Goal: Book appointment/travel/reservation

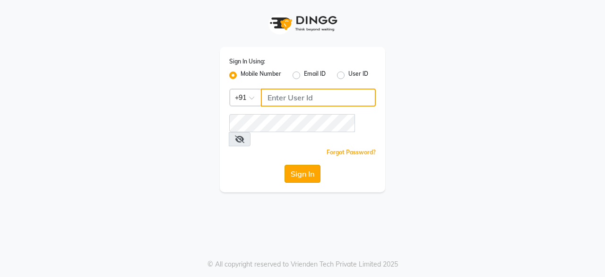
type input "8779795277"
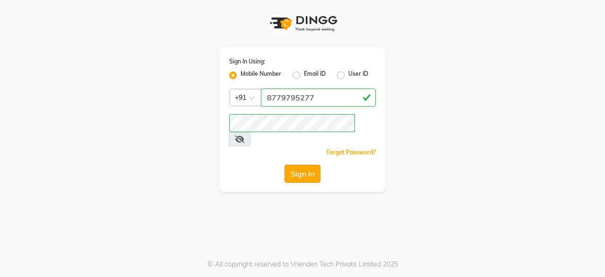
click at [294, 165] on button "Sign In" at bounding box center [303, 174] width 36 height 18
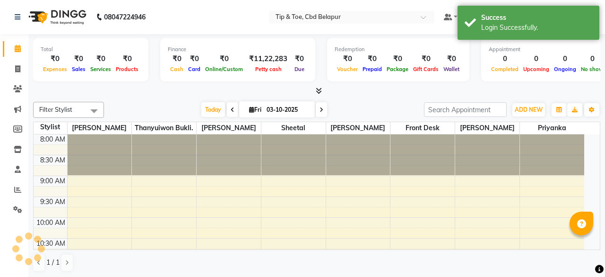
select select "en"
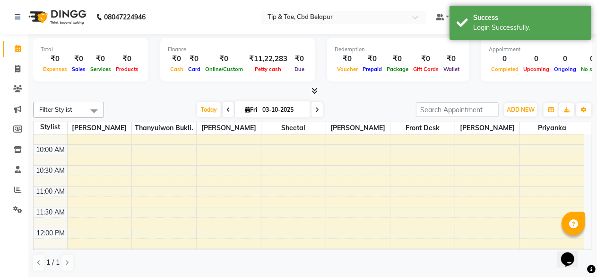
scroll to position [82, 0]
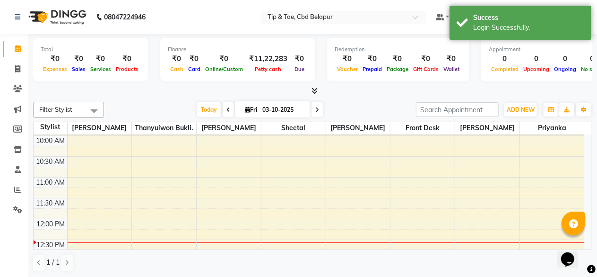
click at [318, 107] on span at bounding box center [317, 109] width 11 height 15
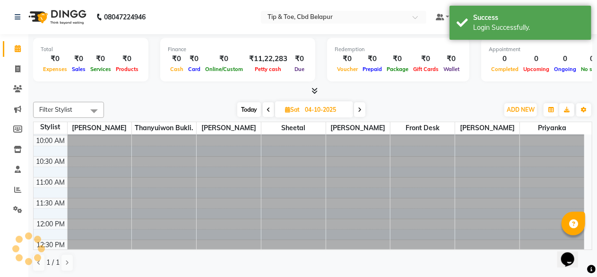
scroll to position [165, 0]
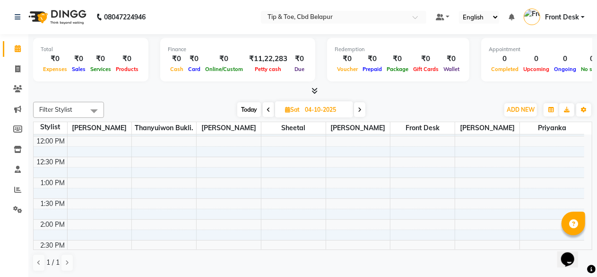
click at [361, 109] on icon at bounding box center [360, 110] width 4 height 6
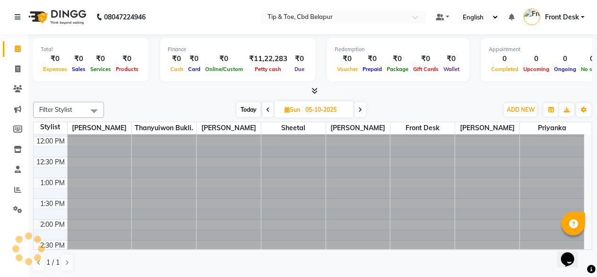
scroll to position [0, 0]
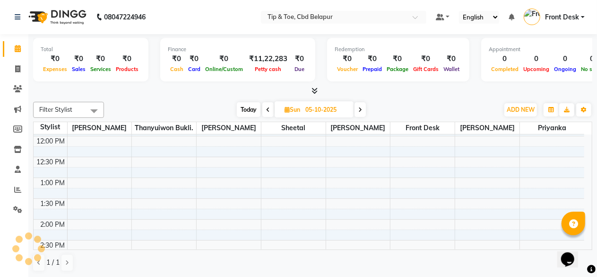
click at [361, 109] on icon at bounding box center [360, 110] width 4 height 6
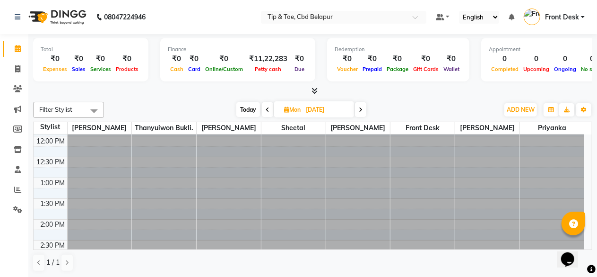
scroll to position [165, 0]
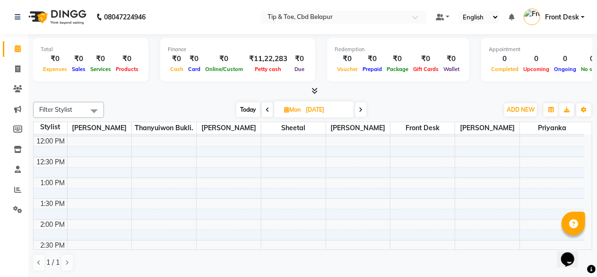
click at [361, 109] on icon at bounding box center [361, 110] width 4 height 6
click at [361, 109] on icon at bounding box center [360, 110] width 4 height 6
type input "[DATE]"
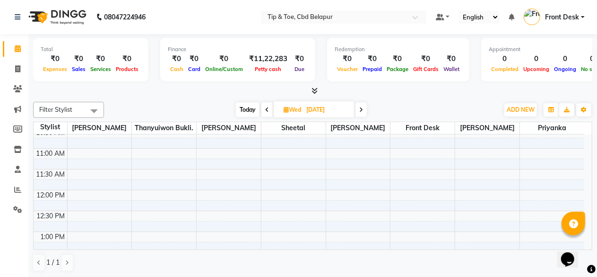
scroll to position [108, 0]
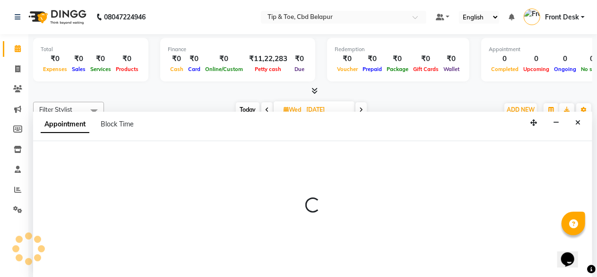
scroll to position [0, 0]
select select "40373"
select select "tentative"
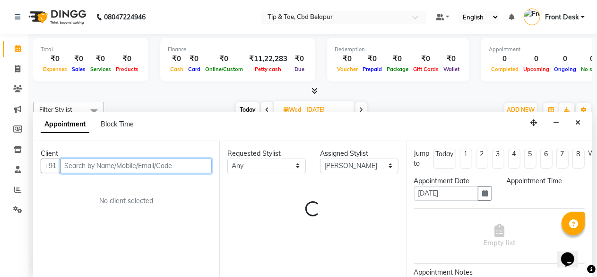
select select "780"
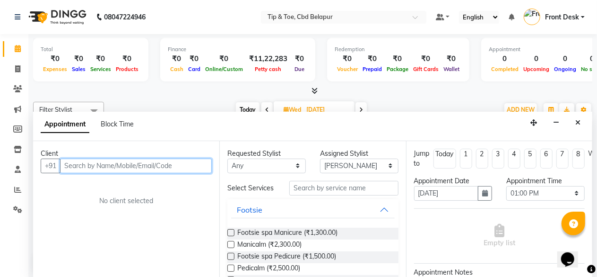
click at [96, 162] on input "text" at bounding box center [136, 165] width 152 height 15
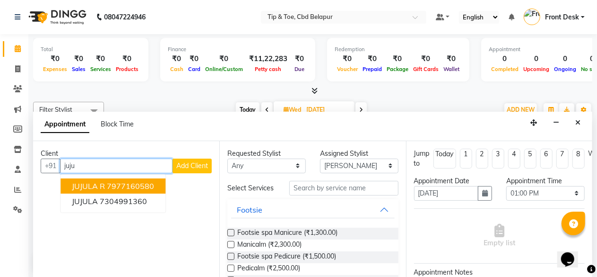
click at [142, 181] on ngb-highlight "7977160580" at bounding box center [130, 185] width 47 height 9
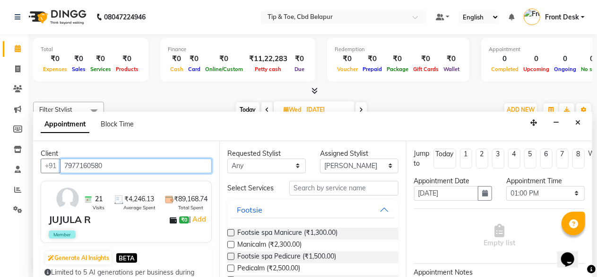
type input "7977160580"
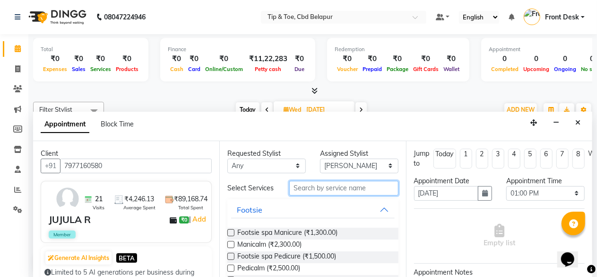
click at [317, 191] on input "text" at bounding box center [343, 188] width 109 height 15
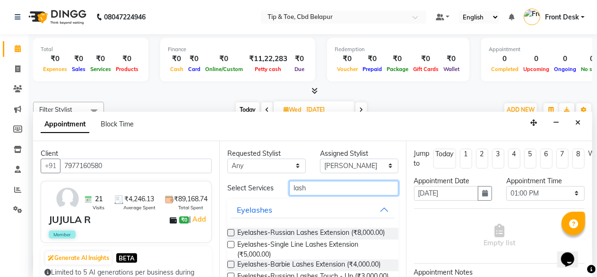
type input "lash"
click at [234, 248] on label at bounding box center [230, 244] width 7 height 7
click at [234, 248] on input "checkbox" at bounding box center [230, 245] width 6 height 6
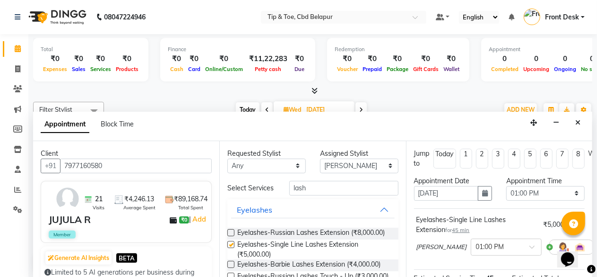
checkbox input "false"
click at [314, 193] on input "lash" at bounding box center [343, 188] width 109 height 15
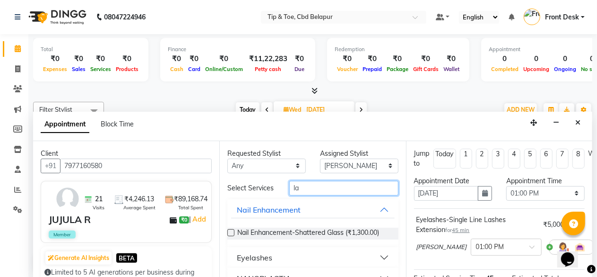
type input "l"
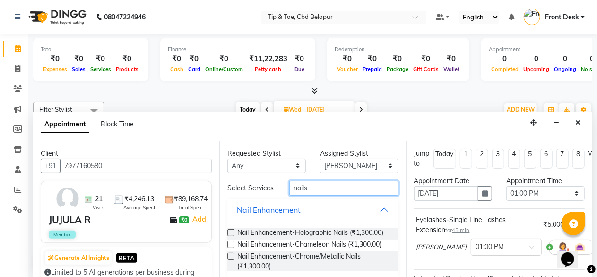
type input "nails"
click at [230, 236] on label at bounding box center [230, 232] width 7 height 7
click at [230, 236] on input "checkbox" at bounding box center [230, 233] width 6 height 6
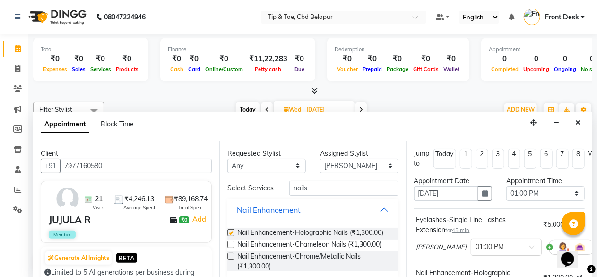
checkbox input "false"
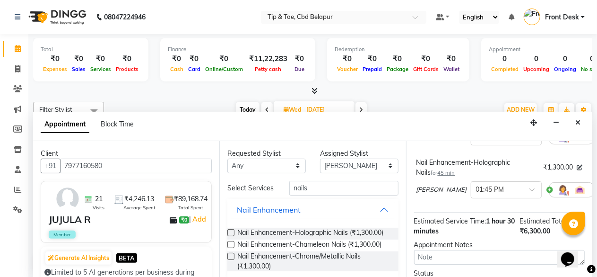
scroll to position [113, 0]
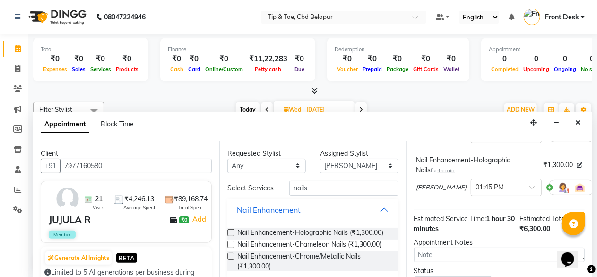
click at [593, 246] on div "Total ₹0 Expenses ₹0 Sales ₹0 Services ₹0 Products Finance ₹0 Cash ₹0 Card ₹0 O…" at bounding box center [312, 156] width 569 height 244
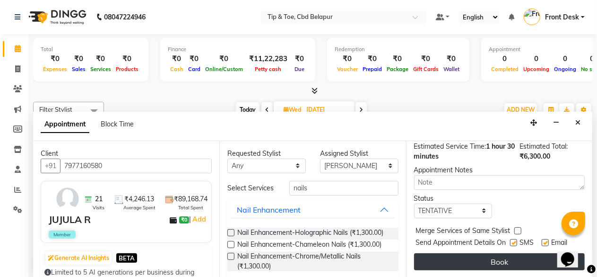
click at [491, 253] on button "Book" at bounding box center [499, 261] width 171 height 17
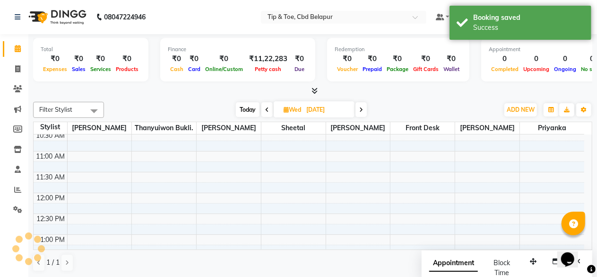
scroll to position [0, 0]
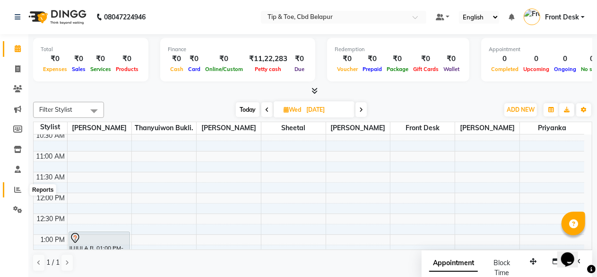
click at [20, 193] on icon at bounding box center [17, 189] width 7 height 7
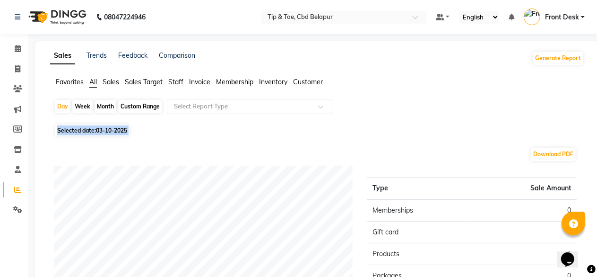
drag, startPoint x: 240, startPoint y: 97, endPoint x: 209, endPoint y: 140, distance: 53.2
click at [209, 140] on app-reports "Favorites All Sales Sales Target Staff Invoice Membership Inventory [DATE] Week…" at bounding box center [317, 262] width 546 height 371
click at [18, 46] on icon at bounding box center [18, 48] width 6 height 7
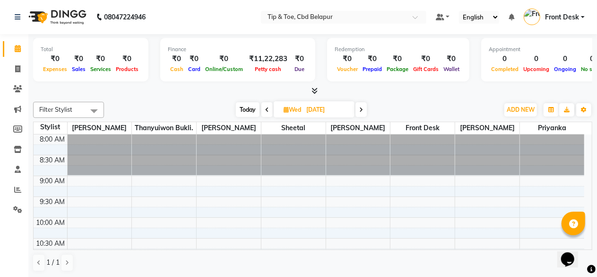
click at [360, 108] on icon at bounding box center [361, 110] width 4 height 6
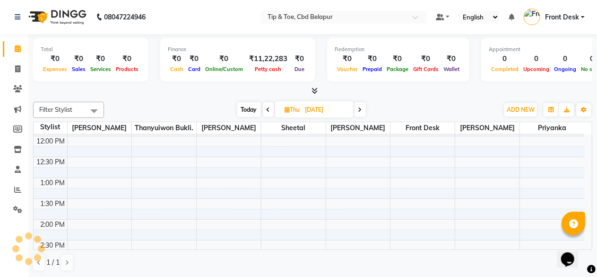
click at [267, 109] on icon at bounding box center [269, 110] width 4 height 6
type input "[DATE]"
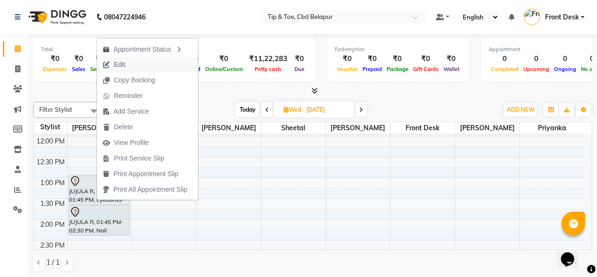
click at [115, 65] on span "Edit" at bounding box center [119, 65] width 11 height 10
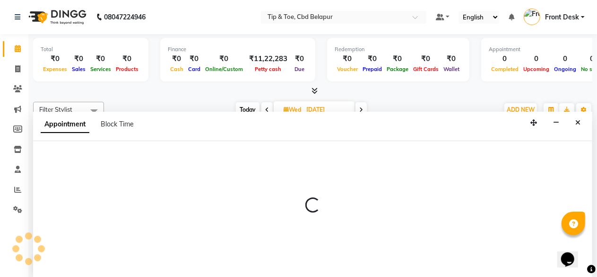
scroll to position [0, 0]
select select "tentative"
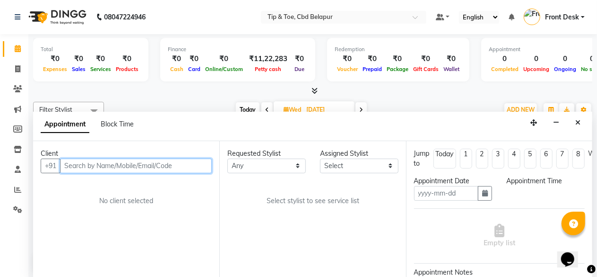
type input "[DATE]"
select select "780"
select select "40373"
select select "2783"
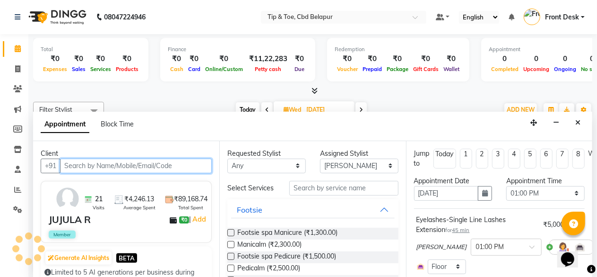
scroll to position [165, 0]
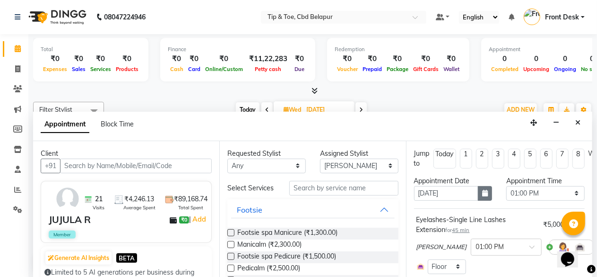
click at [482, 192] on icon "button" at bounding box center [485, 193] width 6 height 7
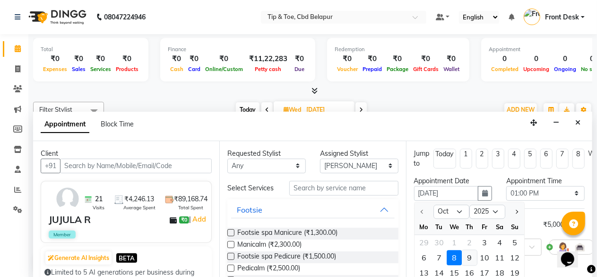
click at [467, 253] on div "9" at bounding box center [469, 257] width 15 height 15
type input "[DATE]"
select select "780"
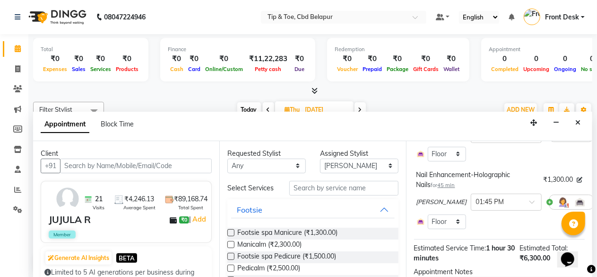
scroll to position [197, 0]
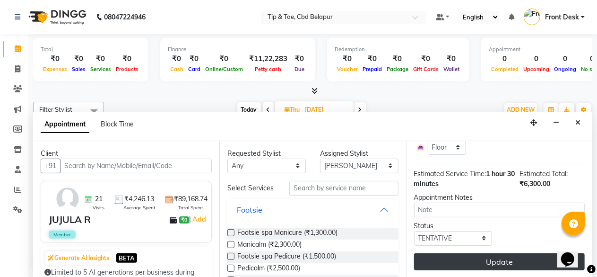
click at [482, 253] on button "Update" at bounding box center [499, 261] width 171 height 17
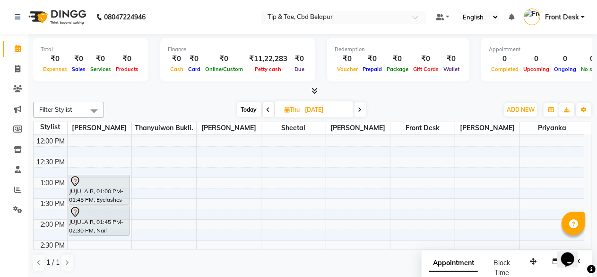
scroll to position [0, 0]
